Goal: Transaction & Acquisition: Purchase product/service

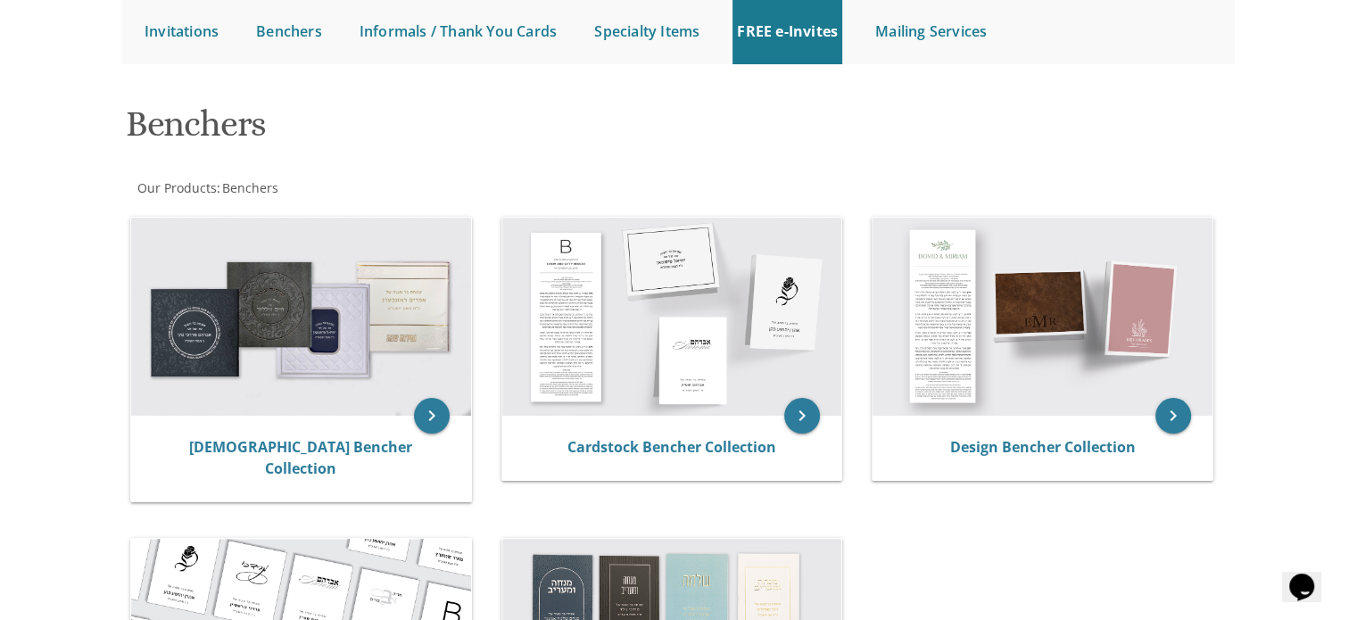
scroll to position [178, 0]
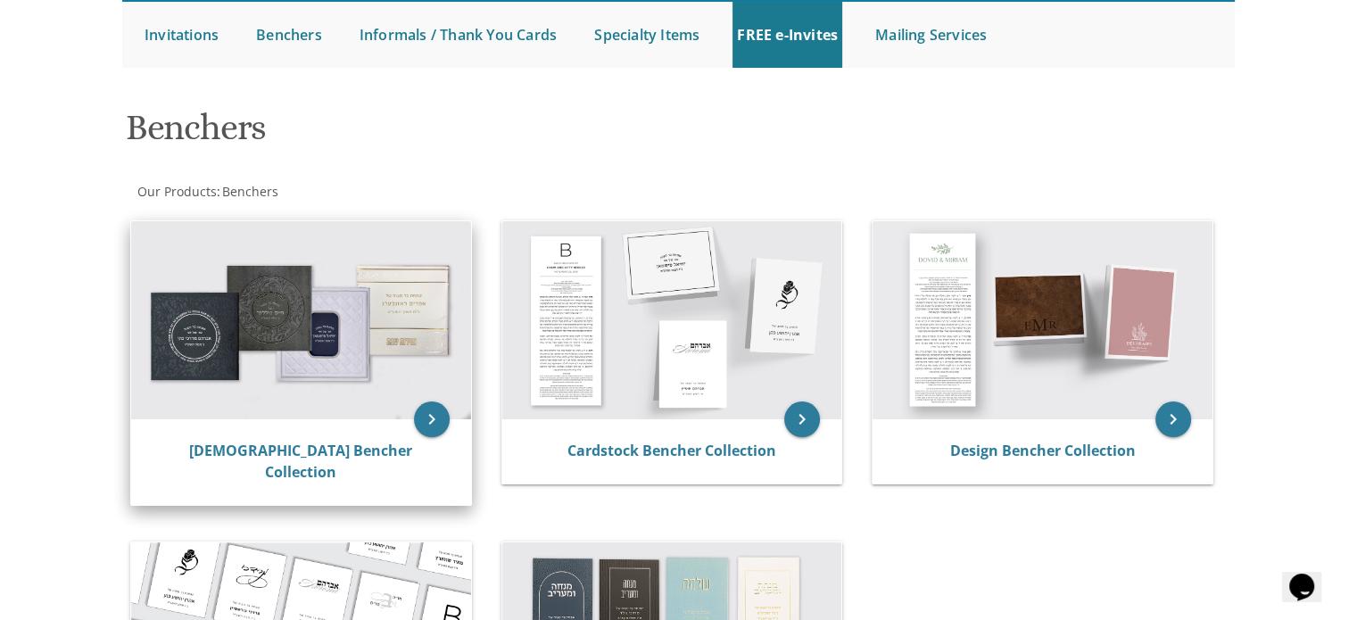
click at [260, 415] on img at bounding box center [301, 320] width 340 height 198
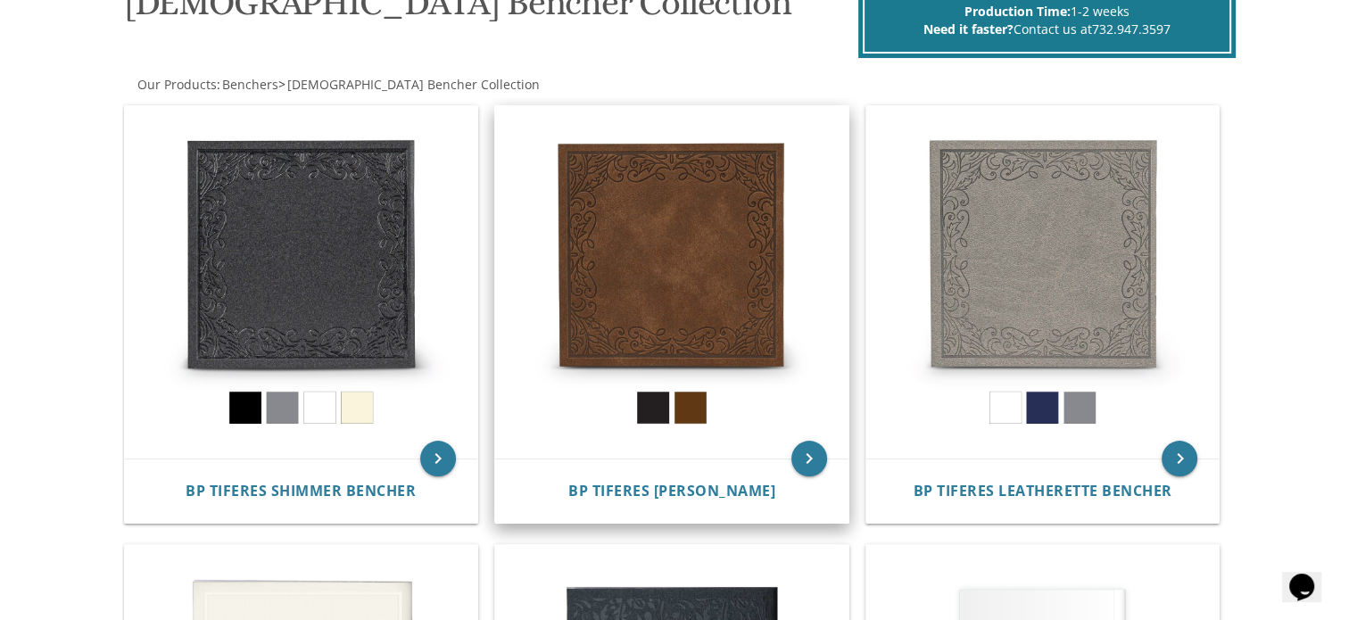
scroll to position [446, 0]
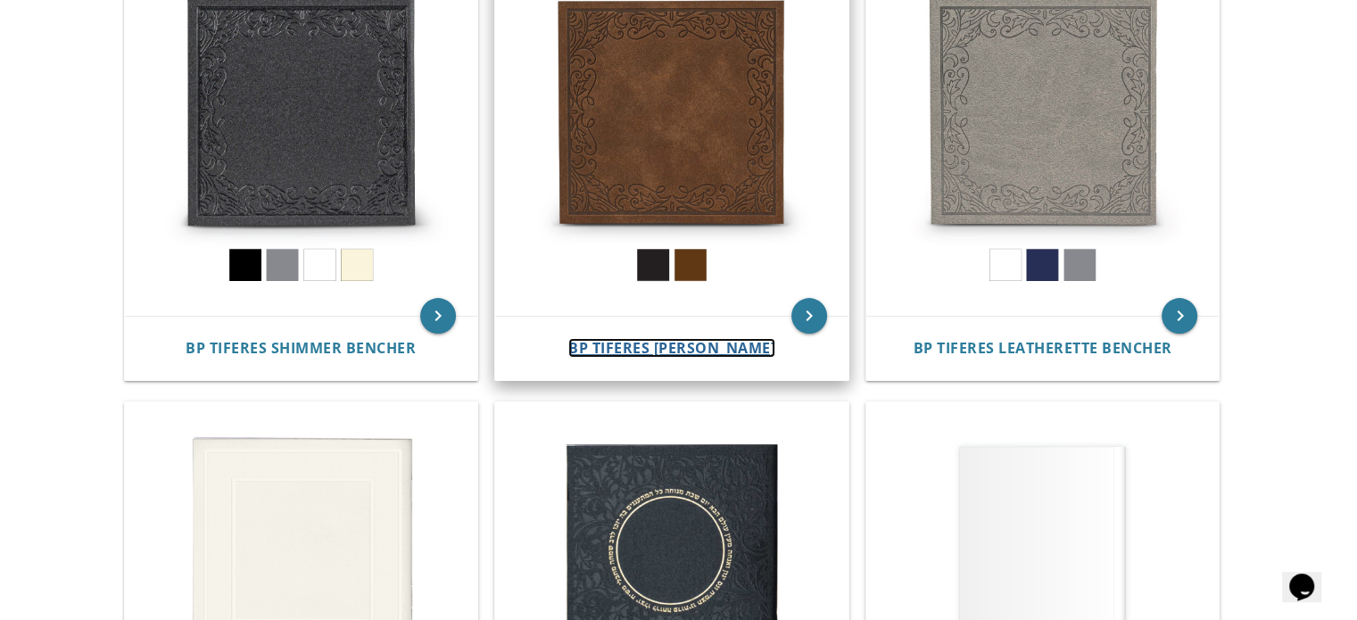
click at [672, 349] on span "BP Tiferes Suede Bencher" at bounding box center [671, 348] width 207 height 20
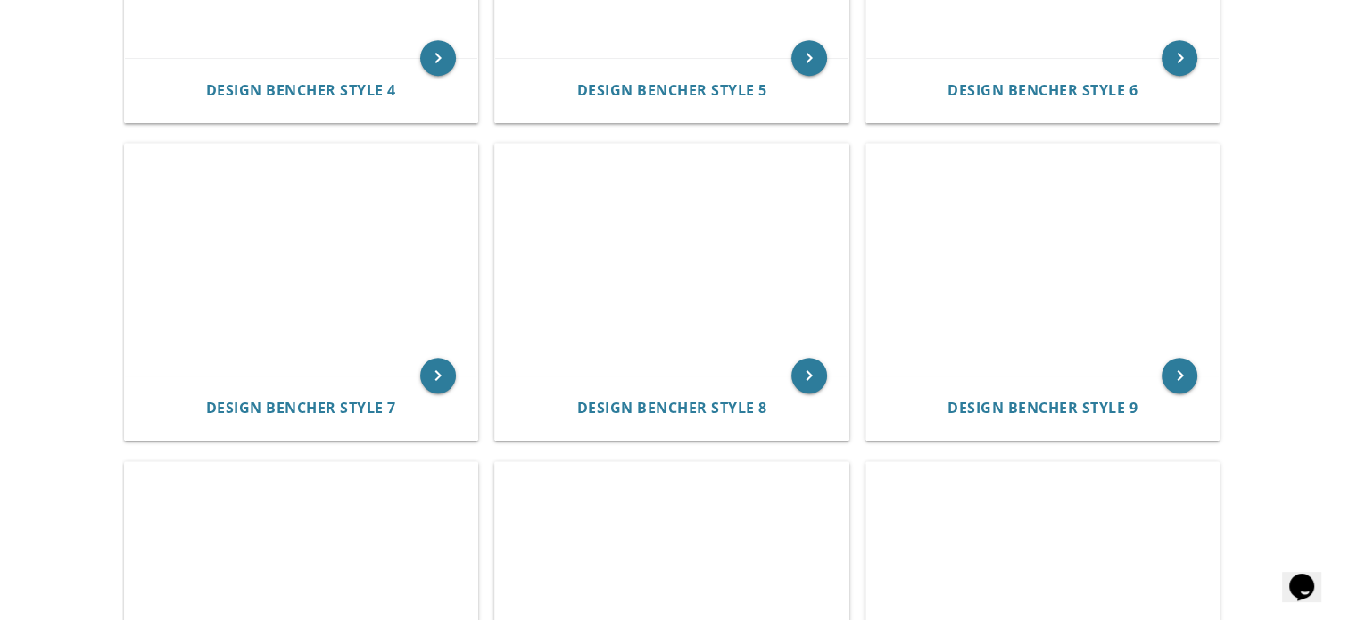
scroll to position [1338, 0]
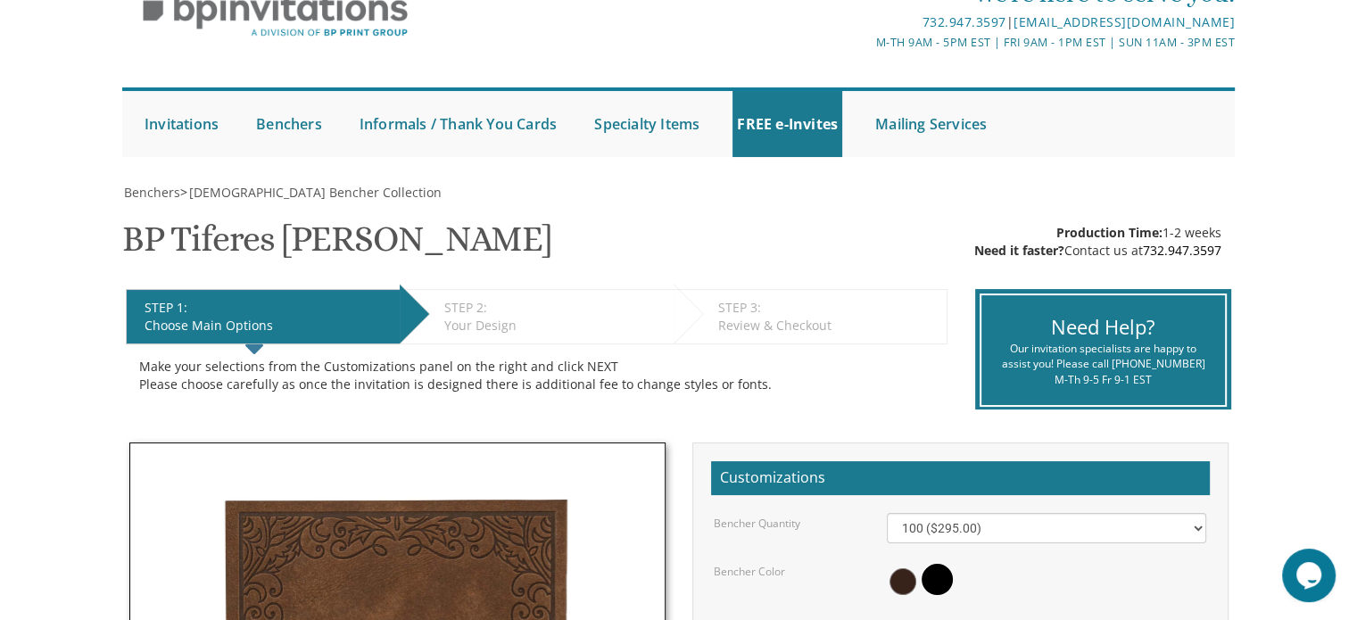
scroll to position [89, 0]
